Goal: Task Accomplishment & Management: Manage account settings

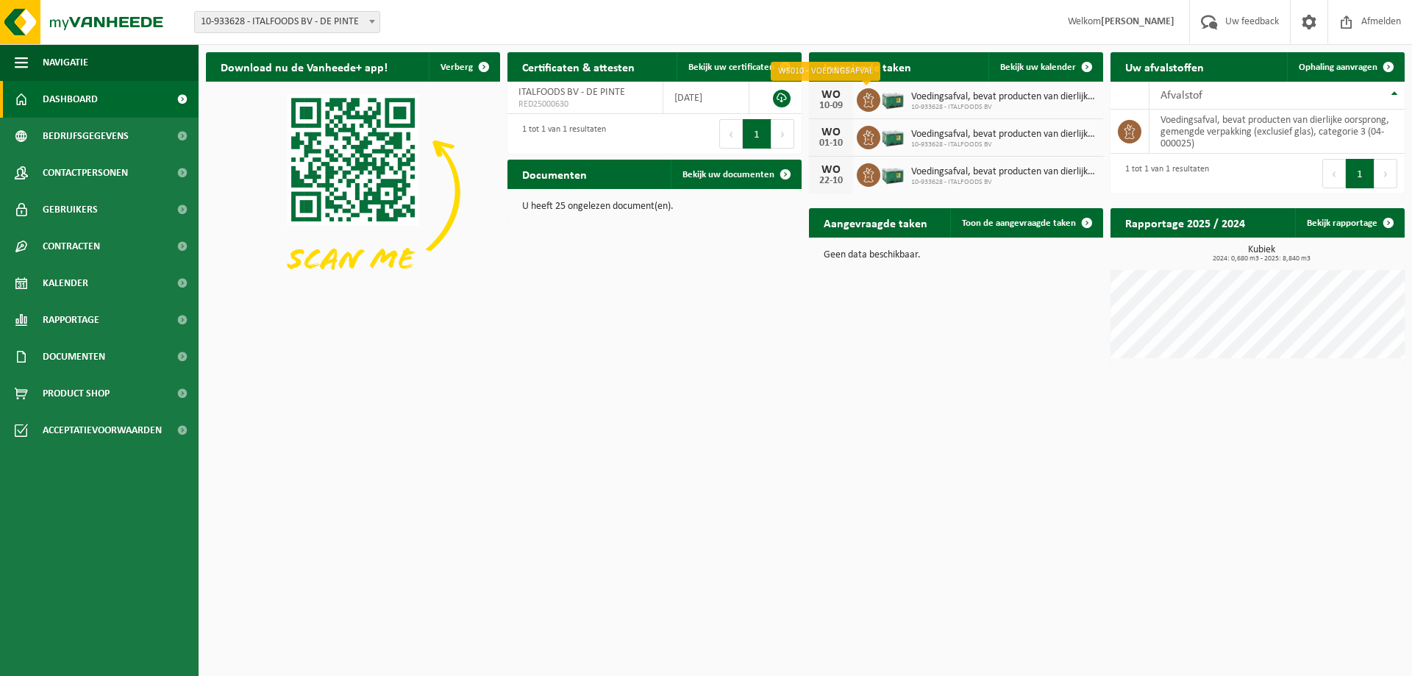
click at [872, 99] on icon at bounding box center [868, 100] width 15 height 15
click at [951, 100] on span "Voedingsafval, bevat producten van dierlijke oorsprong, gemengde verpakking (ex…" at bounding box center [1003, 97] width 185 height 12
click at [1074, 69] on span at bounding box center [1086, 66] width 29 height 29
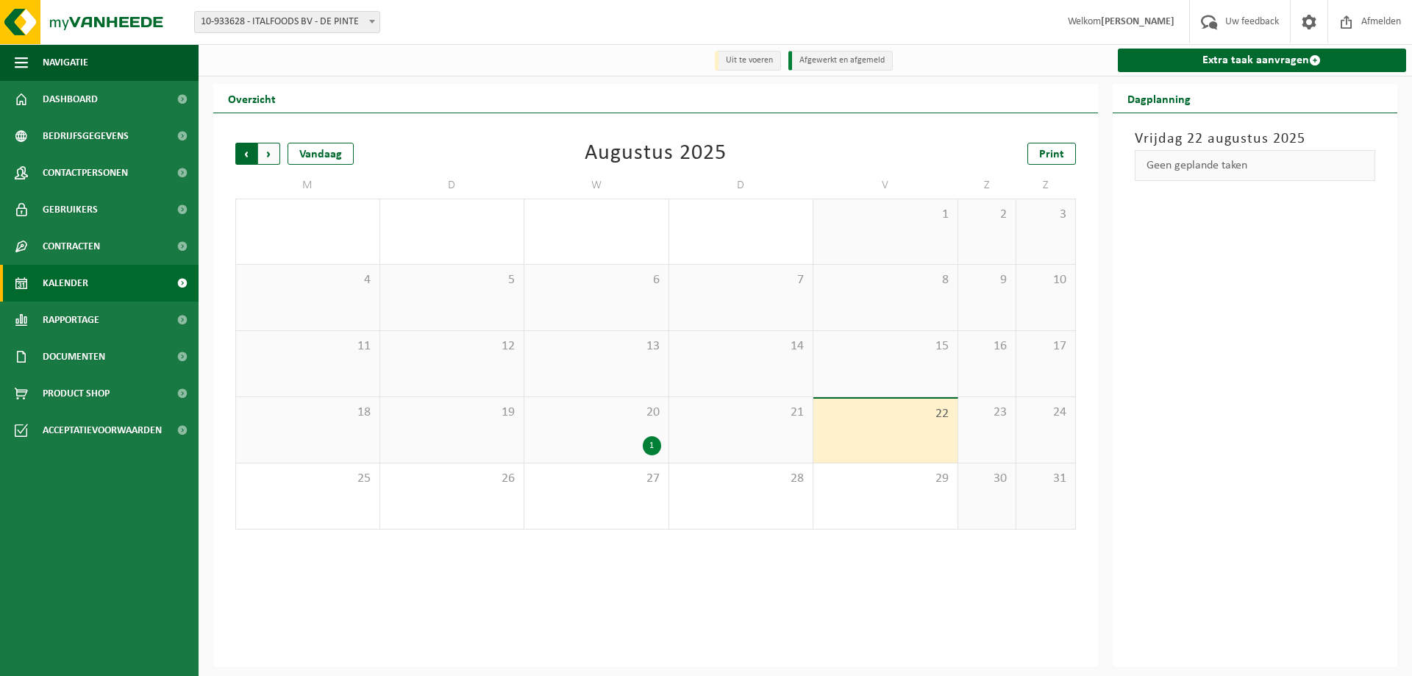
click at [272, 157] on span "Volgende" at bounding box center [269, 154] width 22 height 22
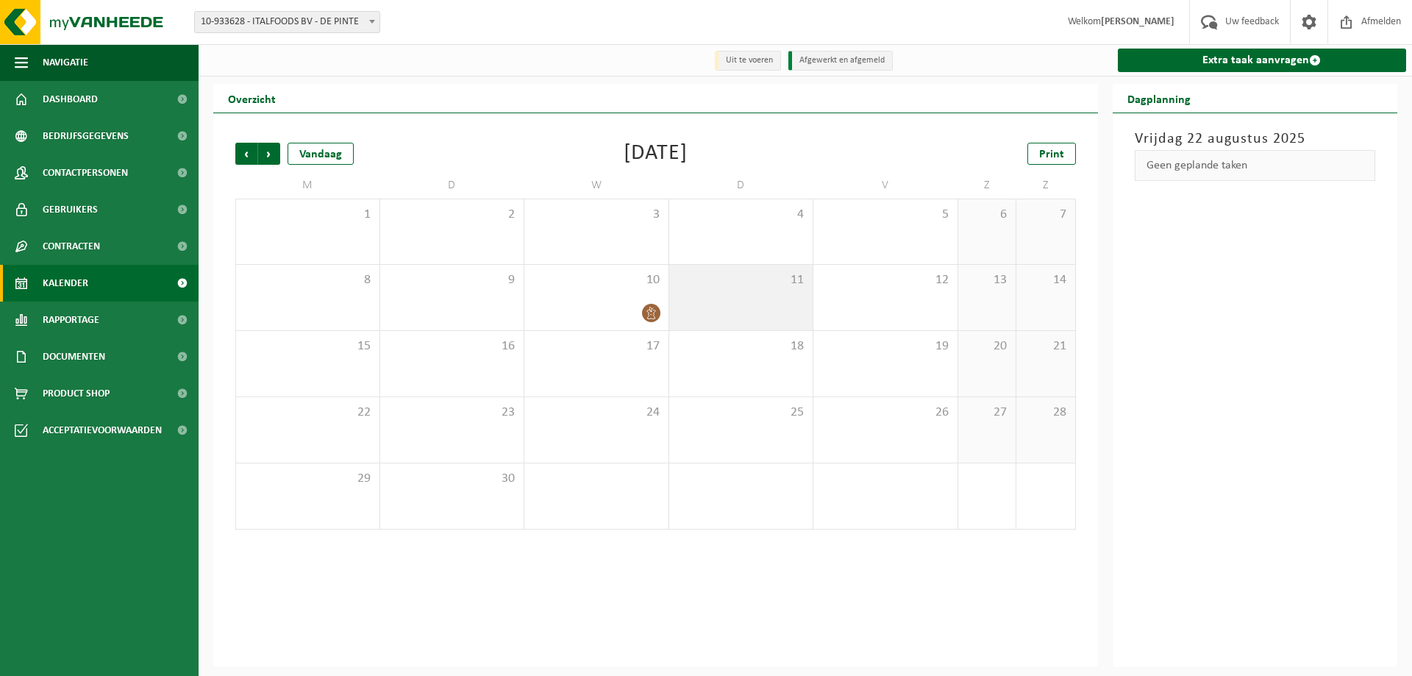
drag, startPoint x: 655, startPoint y: 307, endPoint x: 691, endPoint y: 315, distance: 36.8
click at [711, 316] on tr "8 9 10 11 12 13 14" at bounding box center [655, 298] width 841 height 66
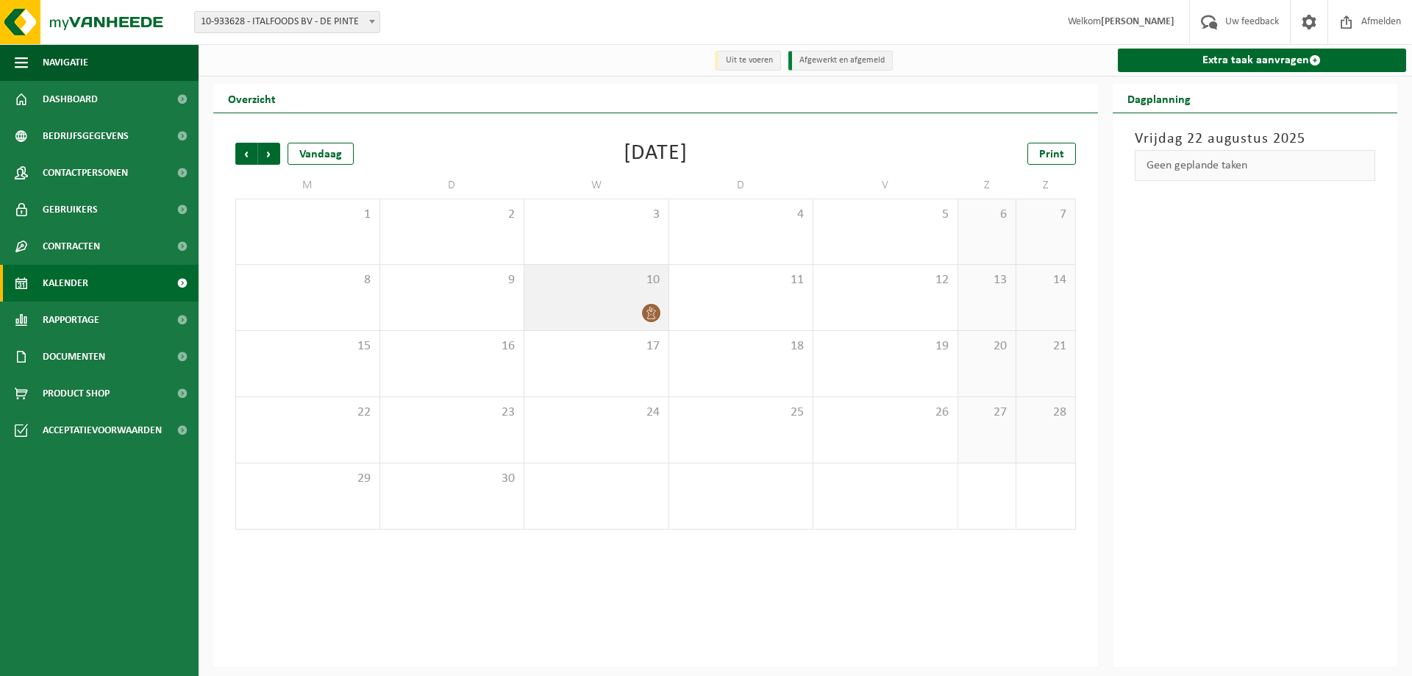
drag, startPoint x: 649, startPoint y: 318, endPoint x: 612, endPoint y: 301, distance: 40.8
click at [612, 301] on div "10" at bounding box center [596, 297] width 144 height 65
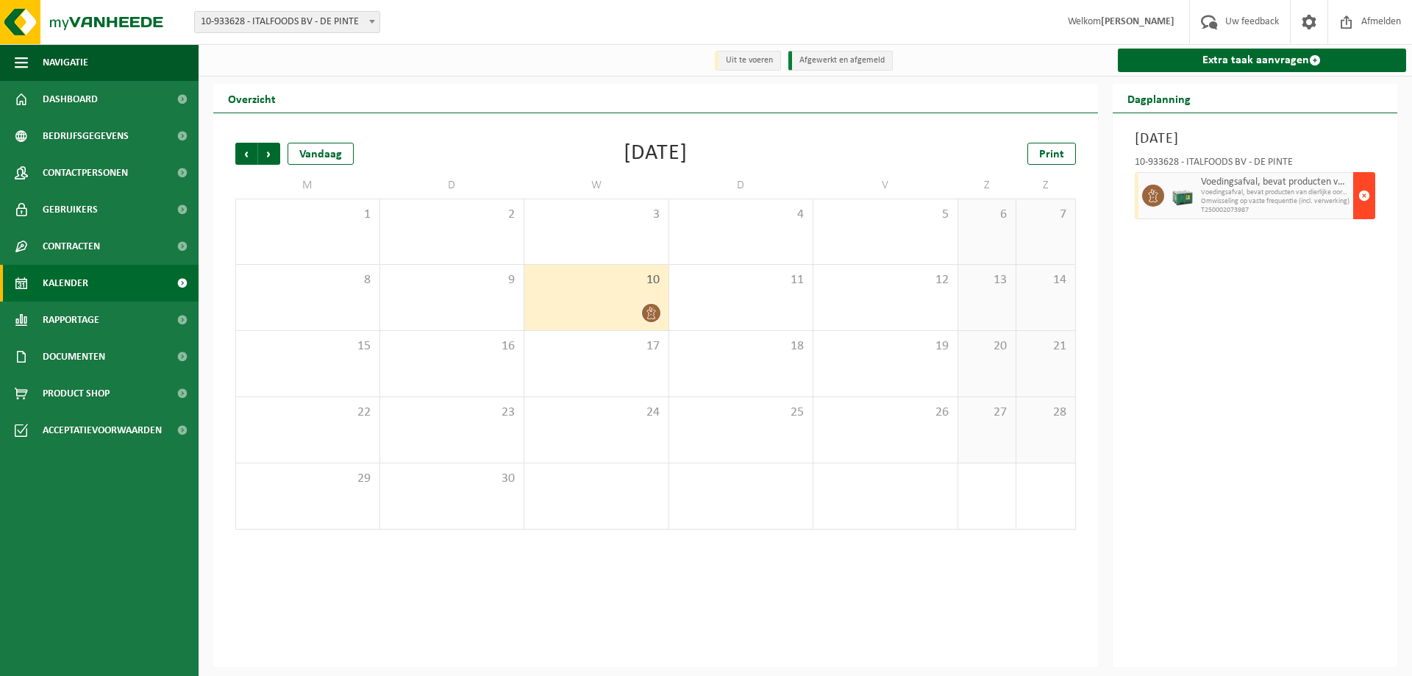
click at [1365, 196] on span "button" at bounding box center [1365, 195] width 12 height 29
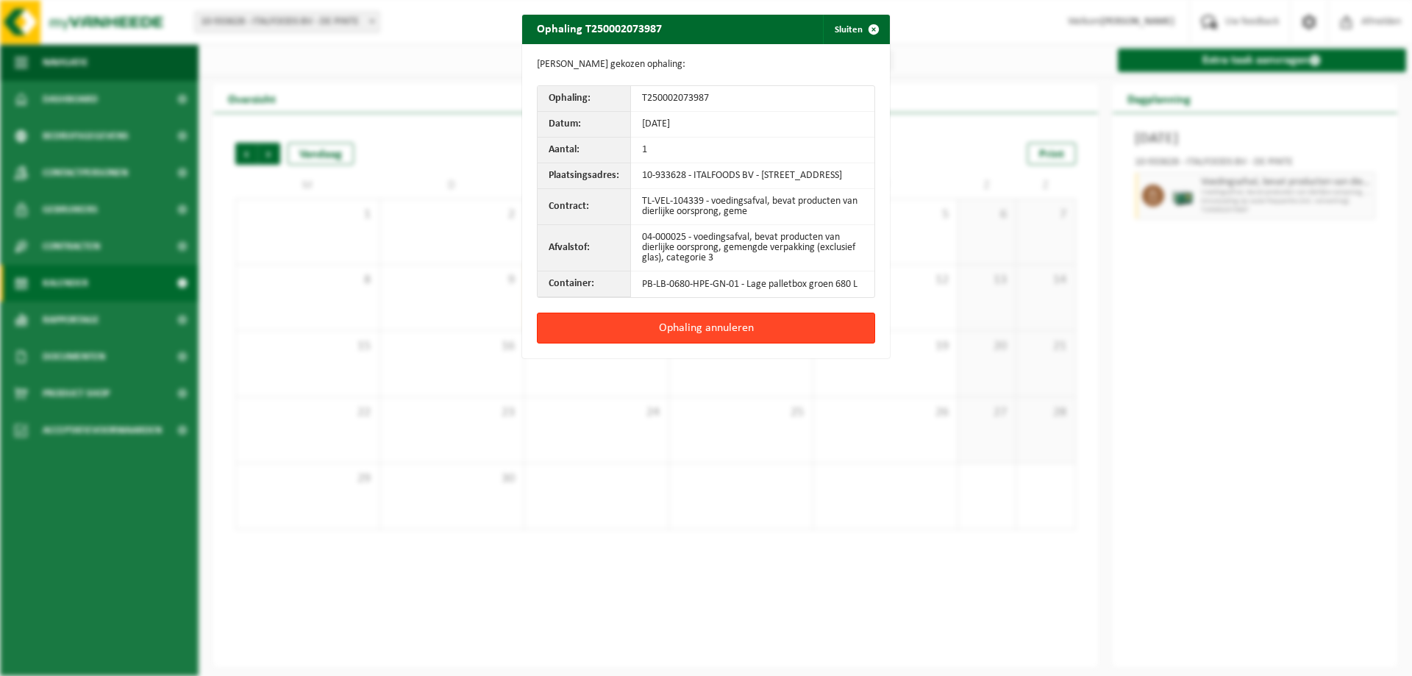
click at [697, 338] on button "Ophaling annuleren" at bounding box center [706, 328] width 338 height 31
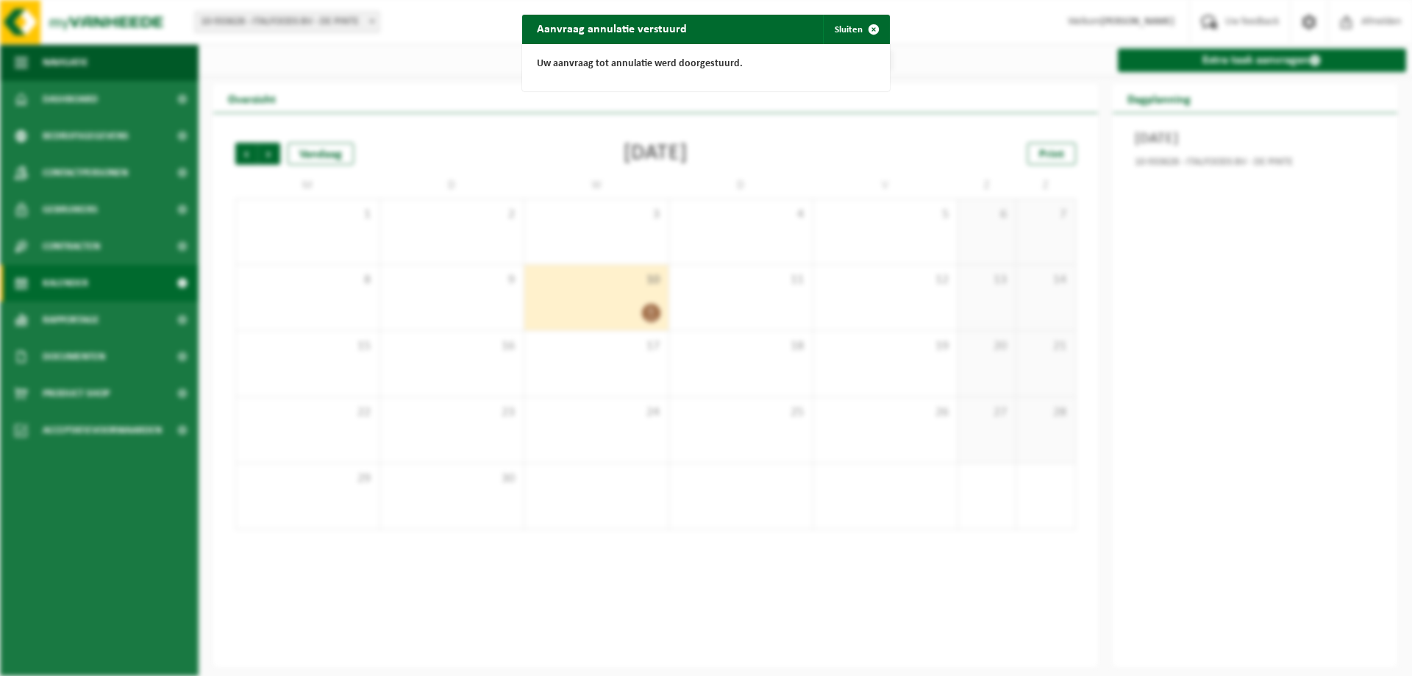
click at [434, 232] on div "Aanvraag annulatie verstuurd Sluiten Uw aanvraag tot annulatie werd doorgestuur…" at bounding box center [706, 338] width 1412 height 676
